Goal: Find specific page/section: Locate a particular part of the current website

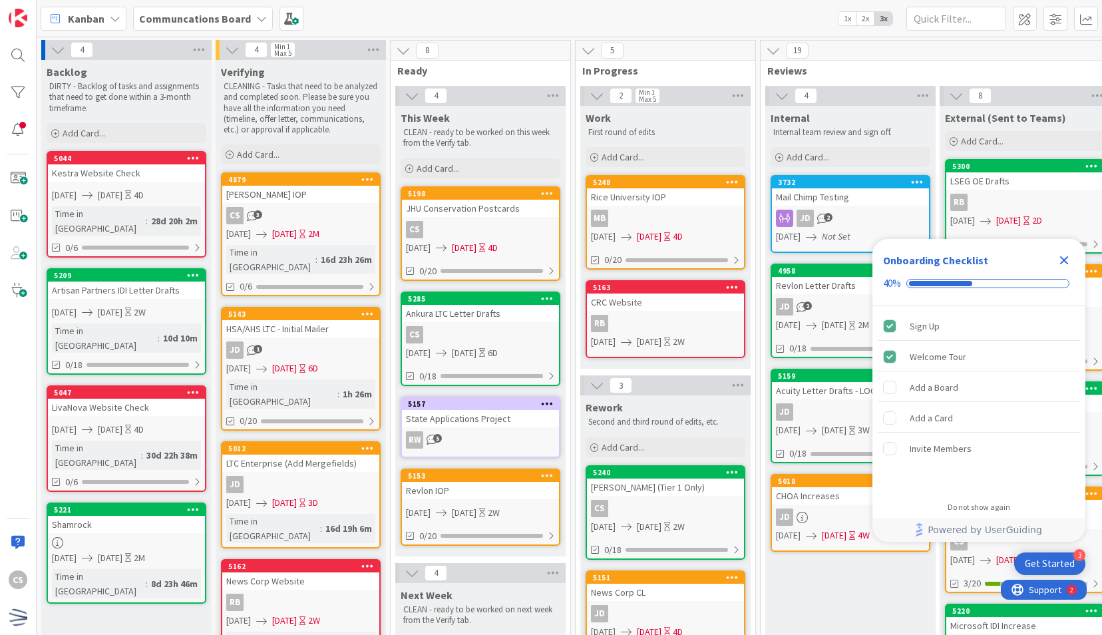
drag, startPoint x: 1065, startPoint y: 254, endPoint x: 1052, endPoint y: 243, distance: 16.5
drag, startPoint x: 1052, startPoint y: 243, endPoint x: 892, endPoint y: 569, distance: 363.3
drag, startPoint x: 892, startPoint y: 569, endPoint x: 1063, endPoint y: 261, distance: 352.9
click at [1063, 261] on icon "Close Checklist" at bounding box center [1064, 260] width 9 height 9
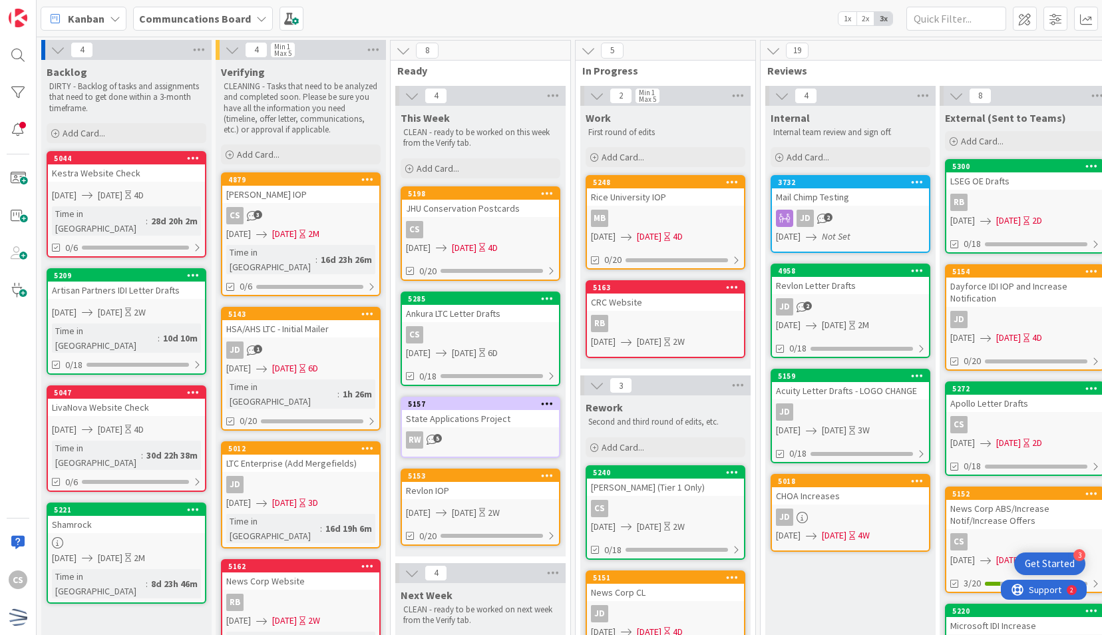
click at [804, 597] on div "Internal Internal team review and sign off. Add Card... 3732 Mail Chimp Testing…" at bounding box center [850, 603] width 170 height 995
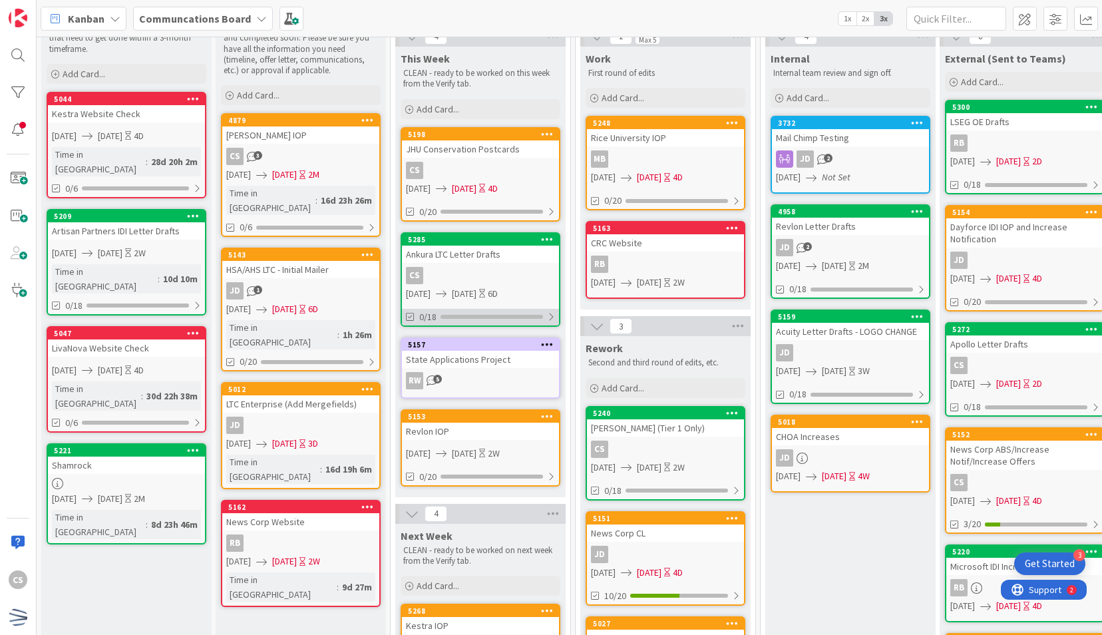
scroll to position [61, 0]
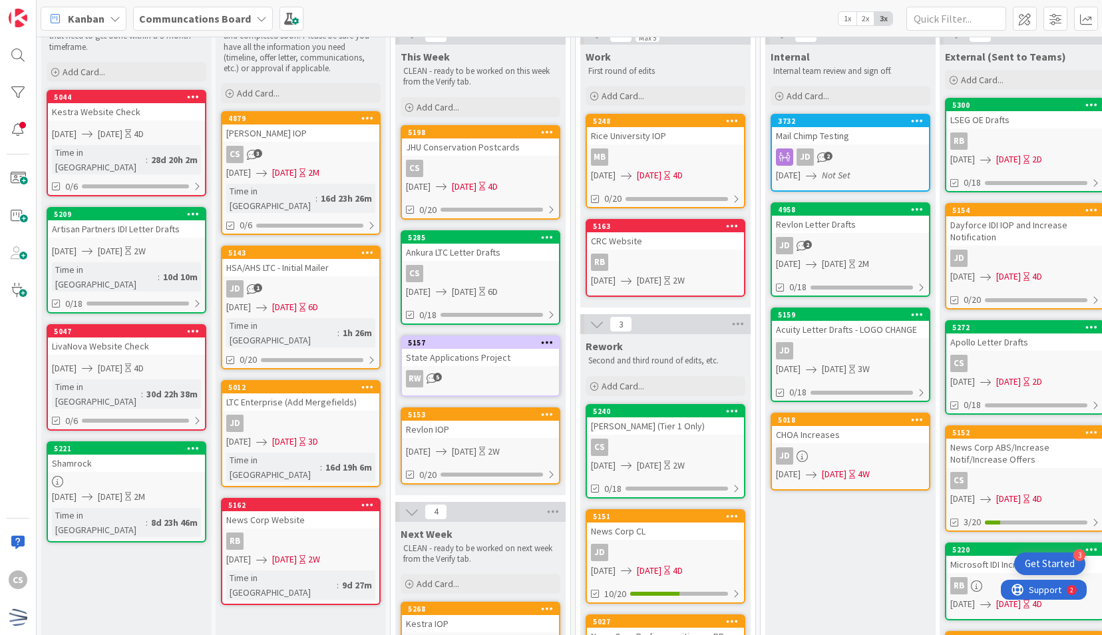
click at [573, 330] on div "5 In Progress 2 Min 1 Max 5 Work First round of edits Add Card... 5248 [GEOGRAP…" at bounding box center [665, 516] width 185 height 1074
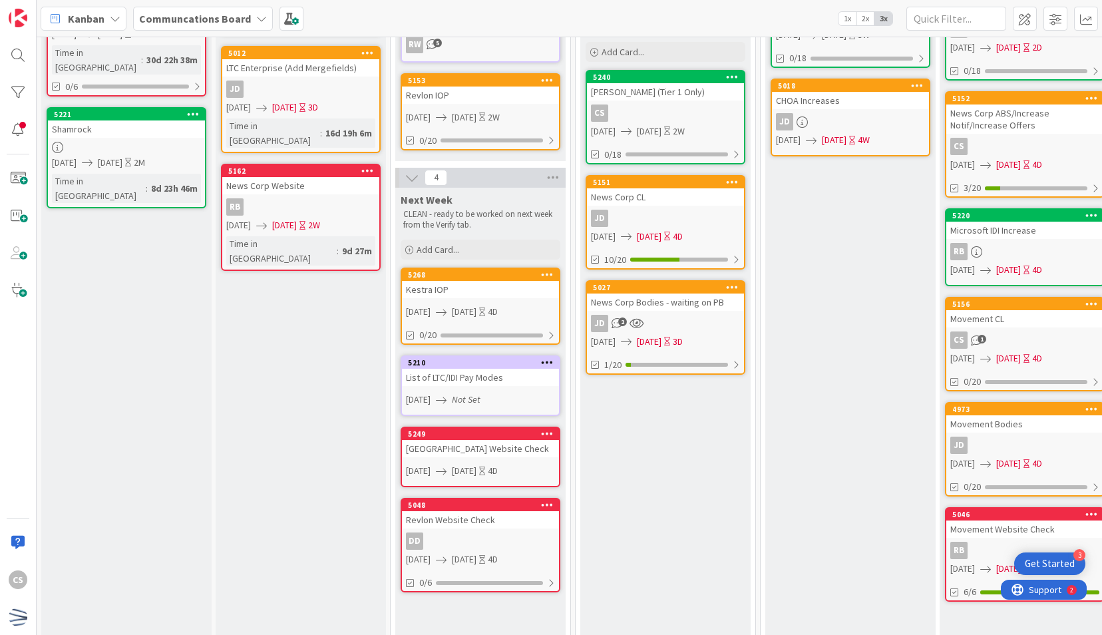
scroll to position [393, 0]
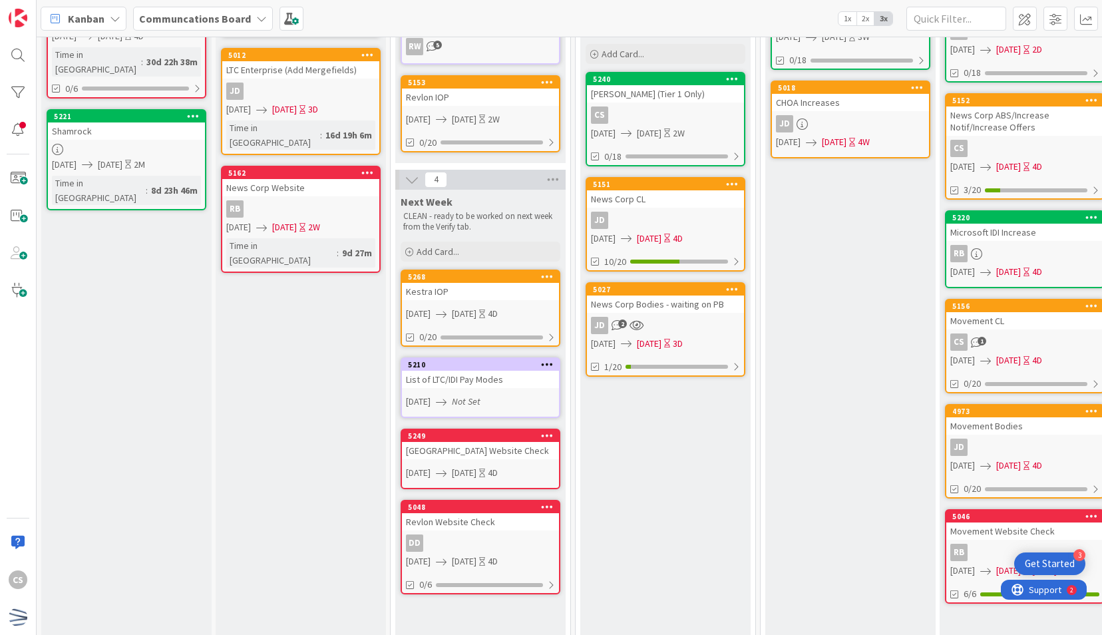
click at [567, 383] on div "8 Ready 4 This Week CLEAN - ready to be worked on this week from the Verify tab…" at bounding box center [480, 181] width 181 height 1068
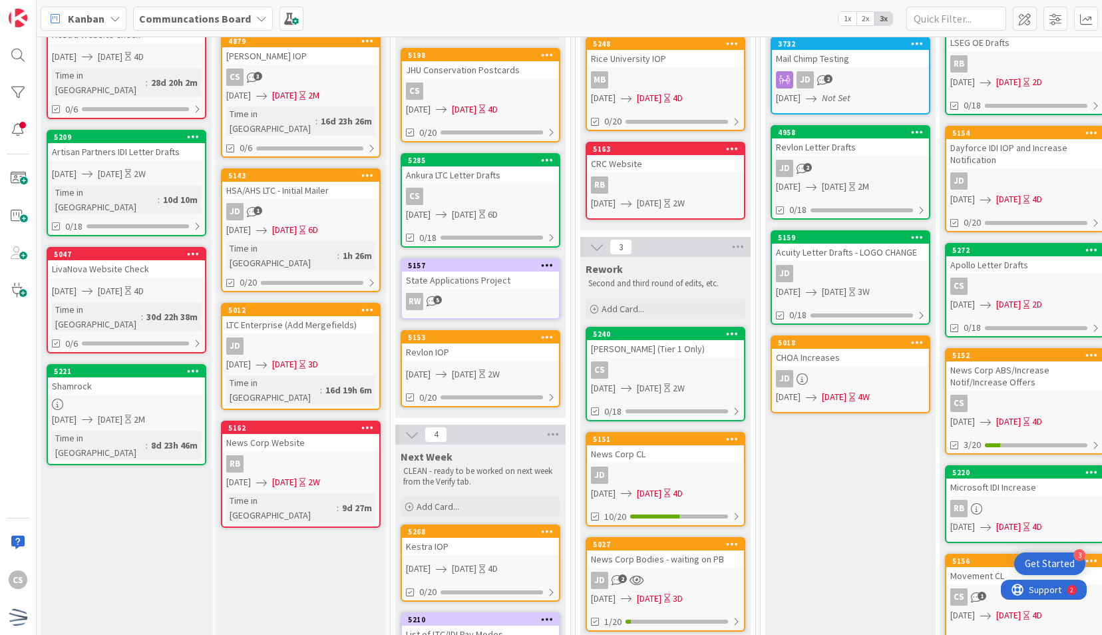
scroll to position [103, 0]
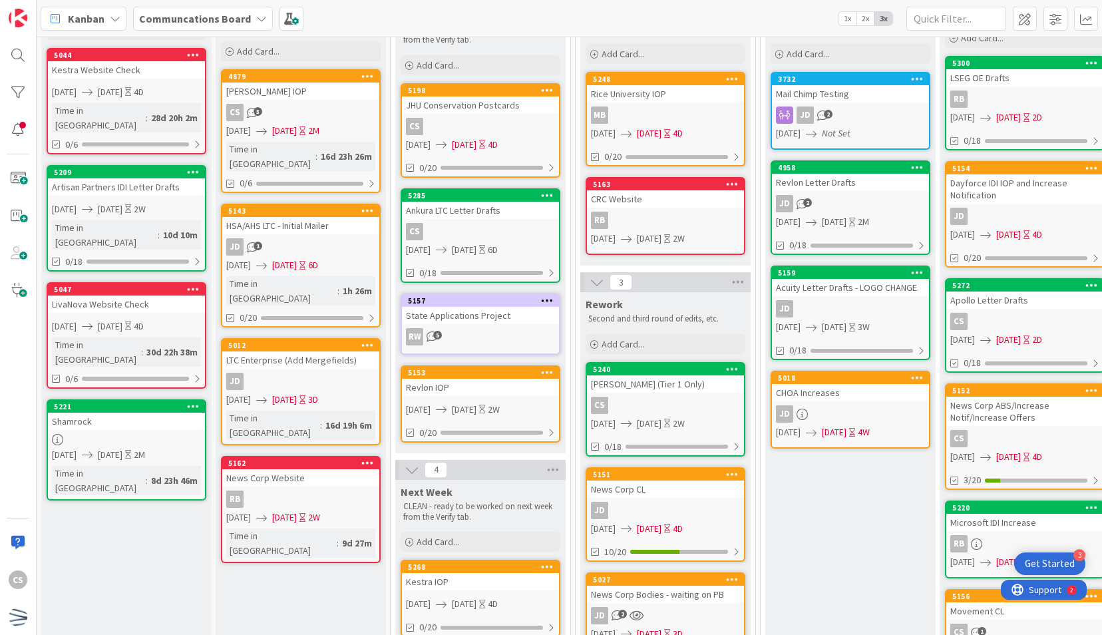
click at [327, 351] on div "LTC Enterprise (Add Mergefields)" at bounding box center [300, 359] width 157 height 17
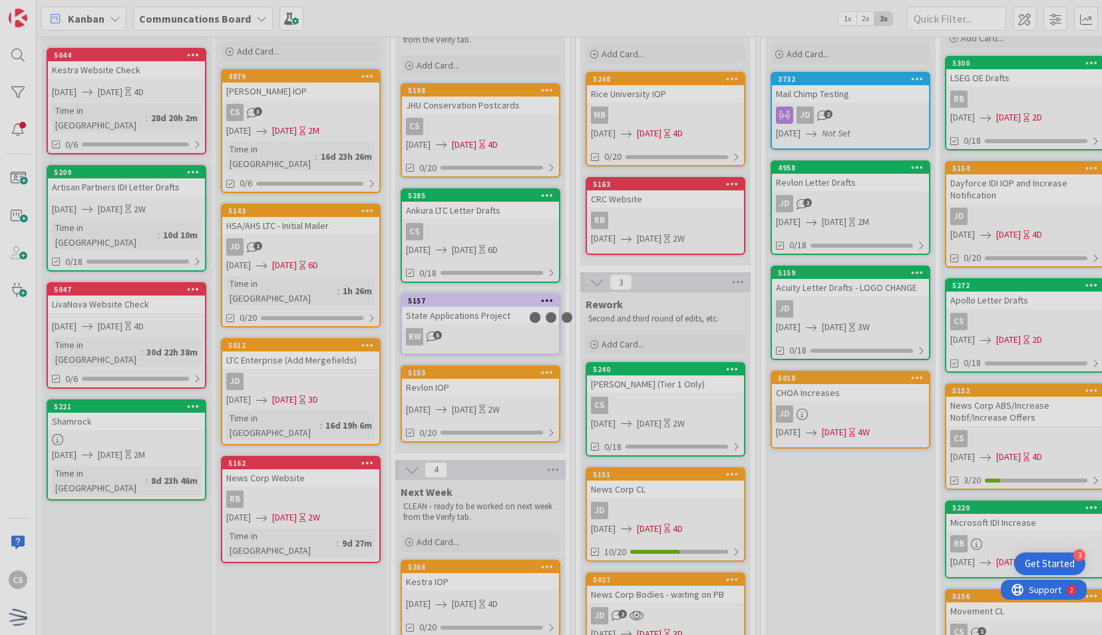
click at [327, 338] on div at bounding box center [551, 317] width 1102 height 635
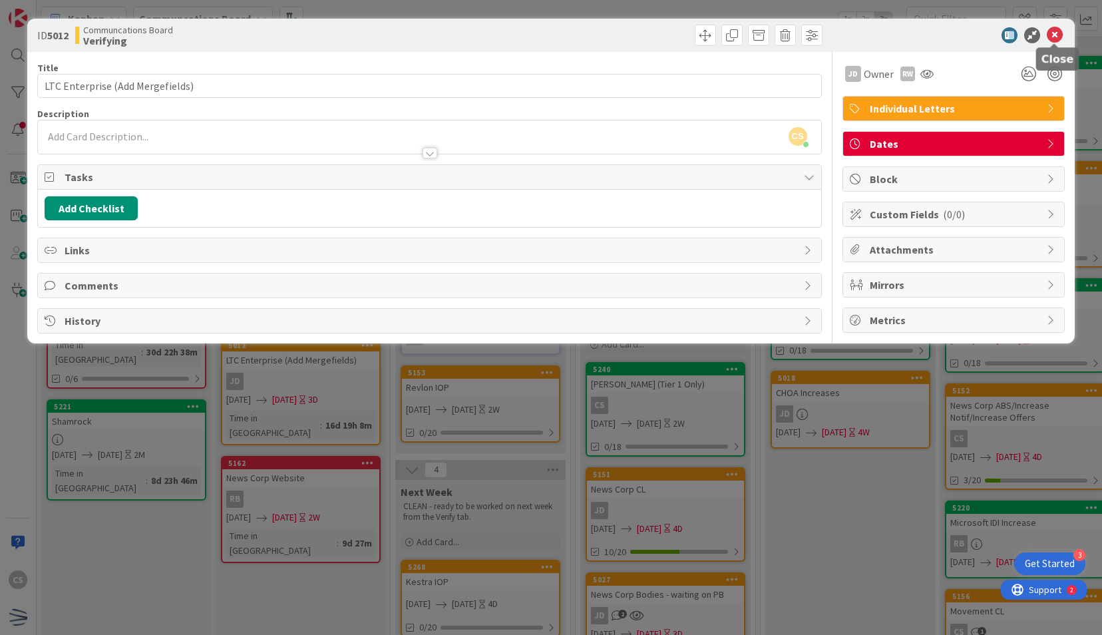
drag, startPoint x: 1058, startPoint y: 29, endPoint x: 1008, endPoint y: 19, distance: 50.9
drag, startPoint x: 1008, startPoint y: 19, endPoint x: 860, endPoint y: 50, distance: 151.0
click at [860, 50] on div "ID 5012 Communcations Board Verifying" at bounding box center [550, 35] width 1046 height 33
click at [1051, 32] on icon at bounding box center [1054, 35] width 16 height 16
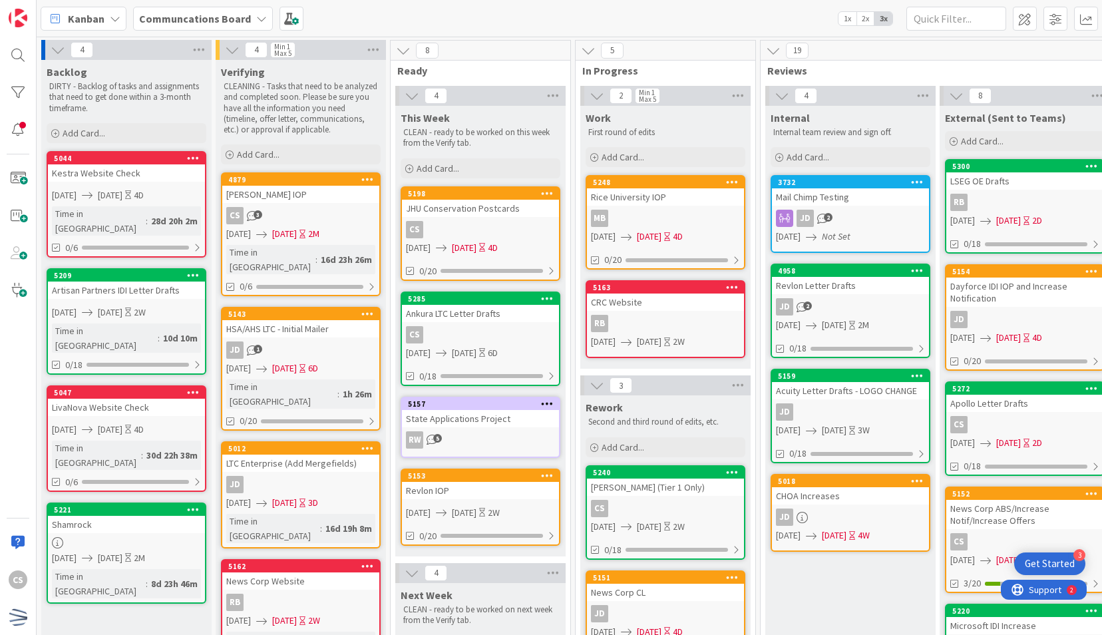
scroll to position [1, 0]
